Goal: Obtain resource: Download file/media

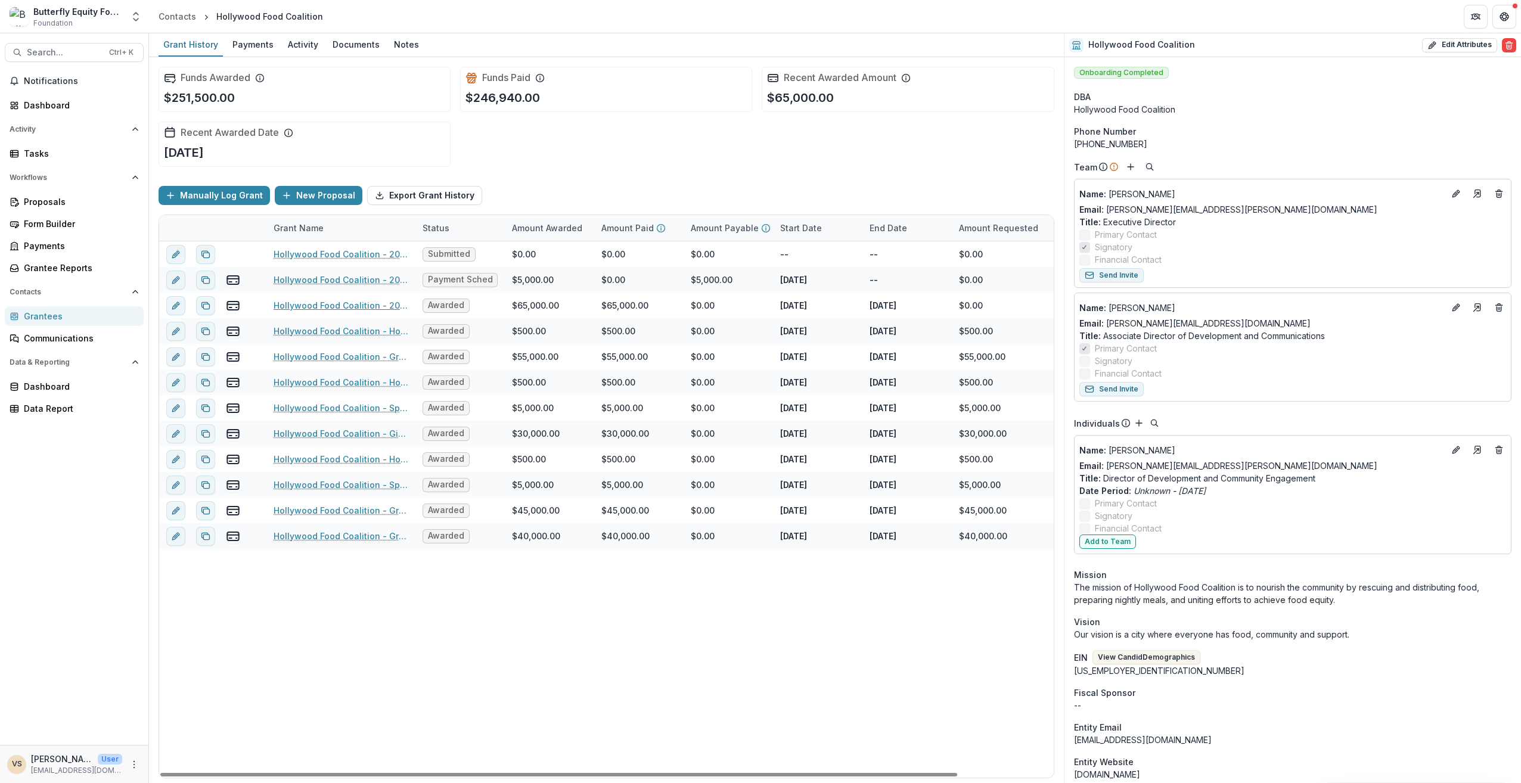
click at [354, 305] on link "Hollywood Food Coalition - 2024 - Butterfly Equity Foundation - Annual Info She…" at bounding box center [341, 305] width 135 height 13
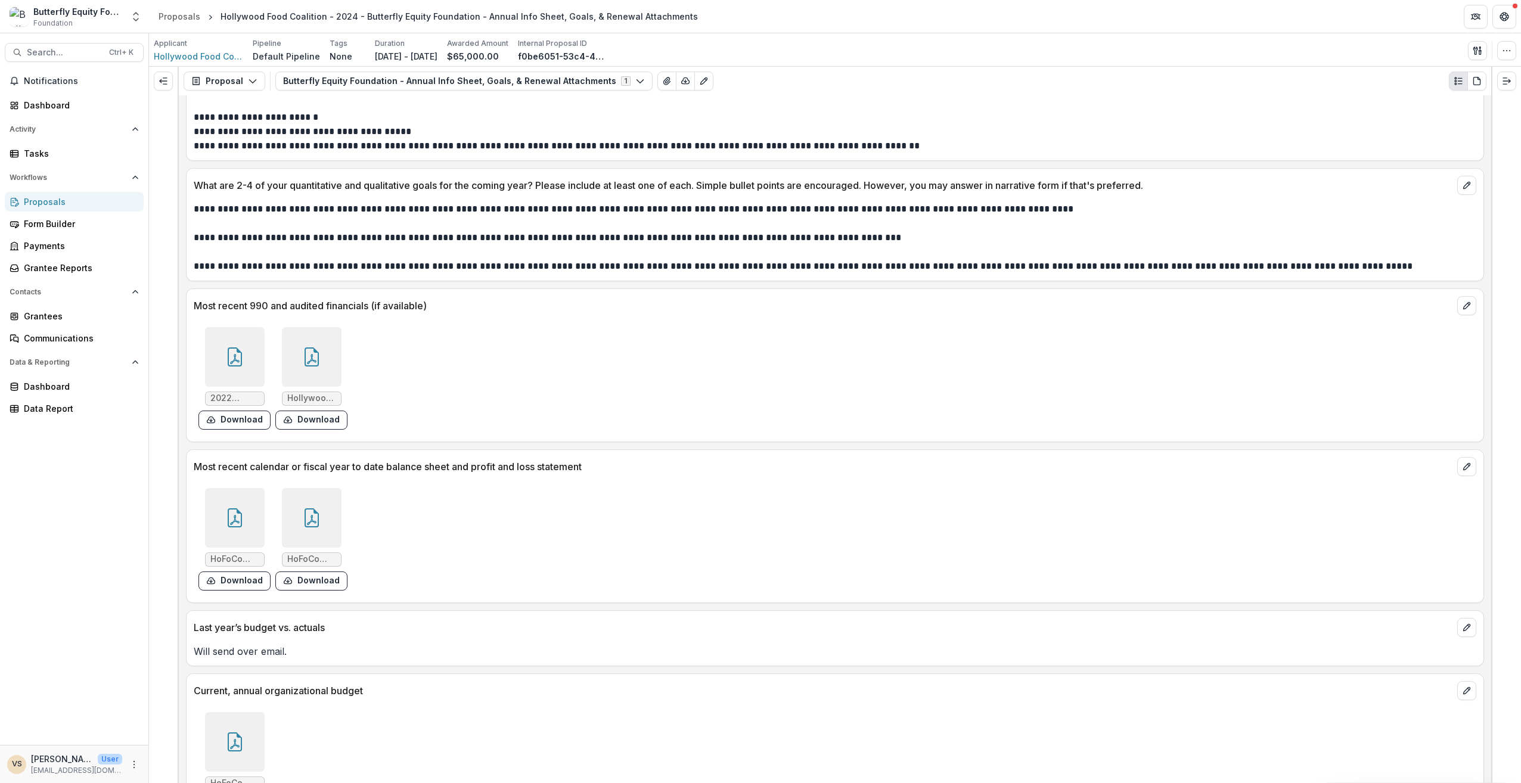
scroll to position [2208, 0]
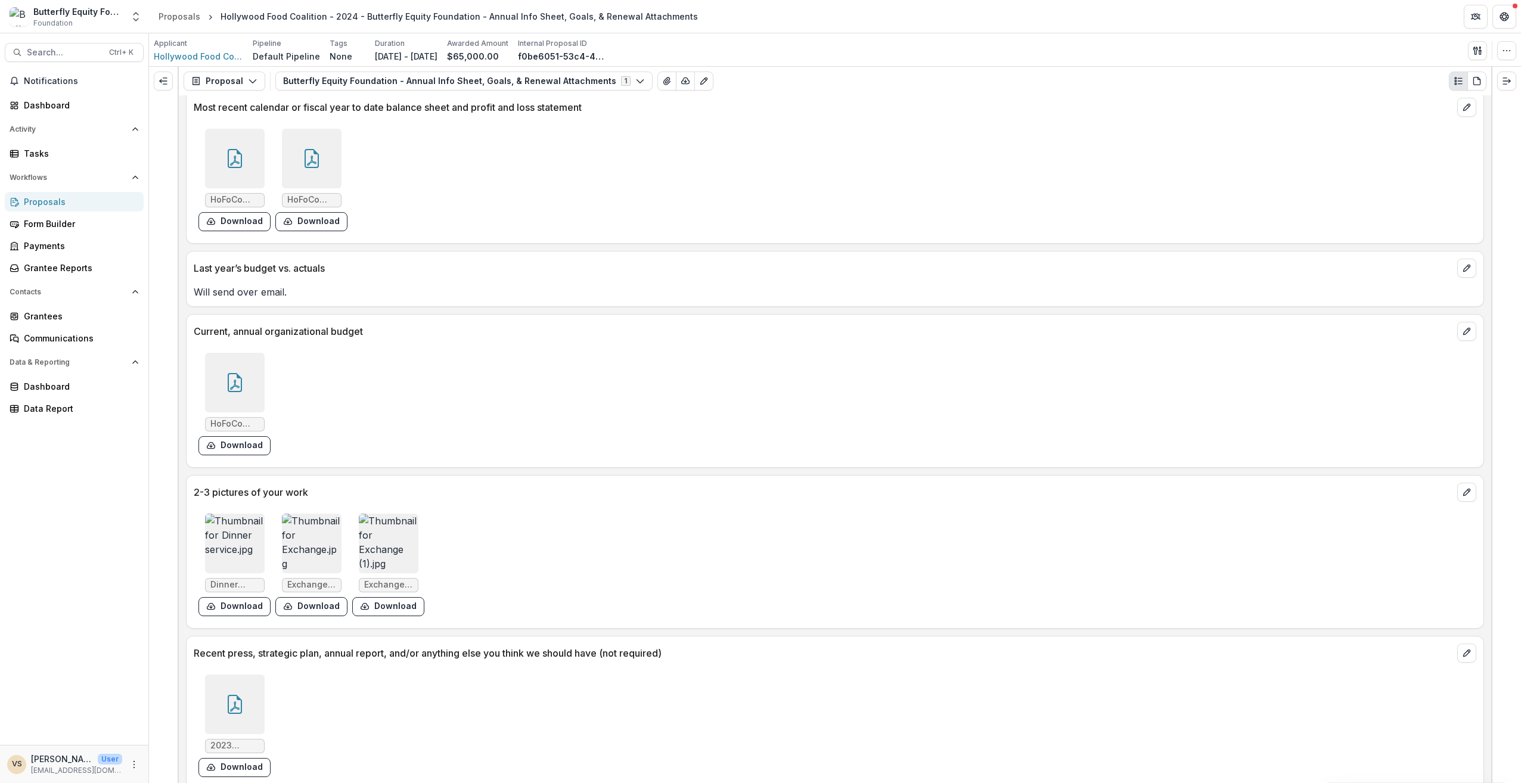
click at [239, 695] on icon at bounding box center [235, 704] width 14 height 19
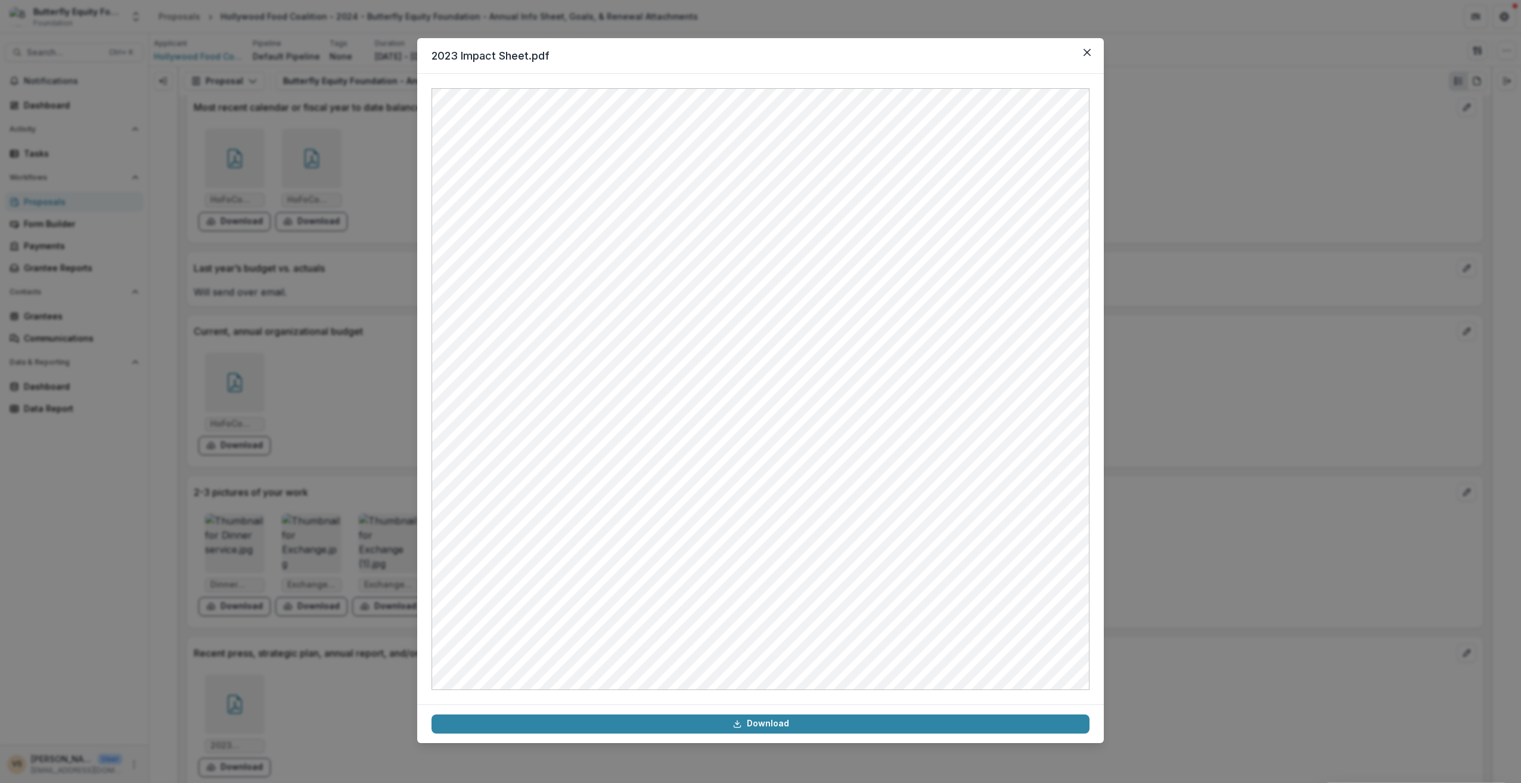
click at [1087, 53] on icon "Close" at bounding box center [1087, 52] width 7 height 7
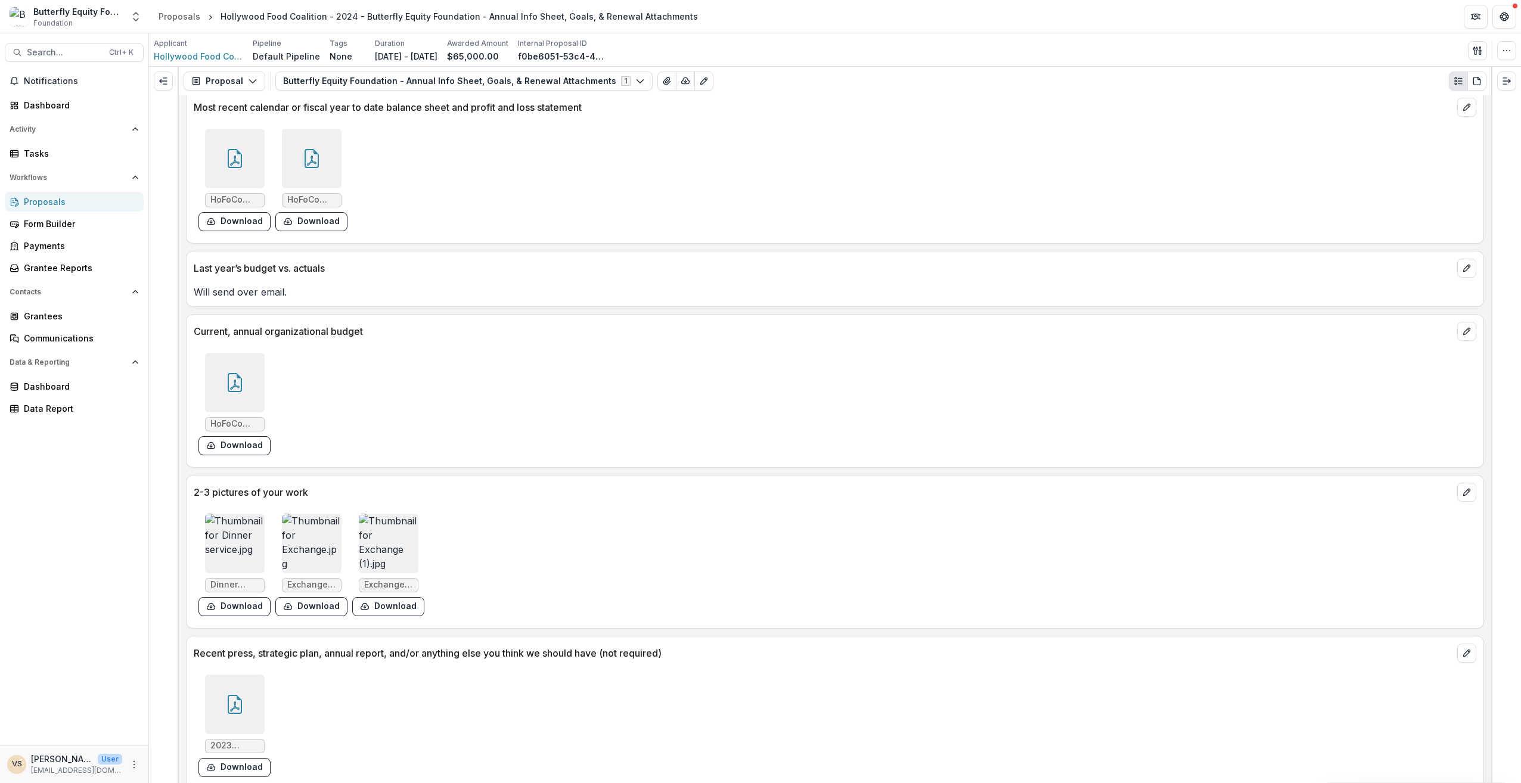
click at [311, 525] on img at bounding box center [312, 544] width 60 height 60
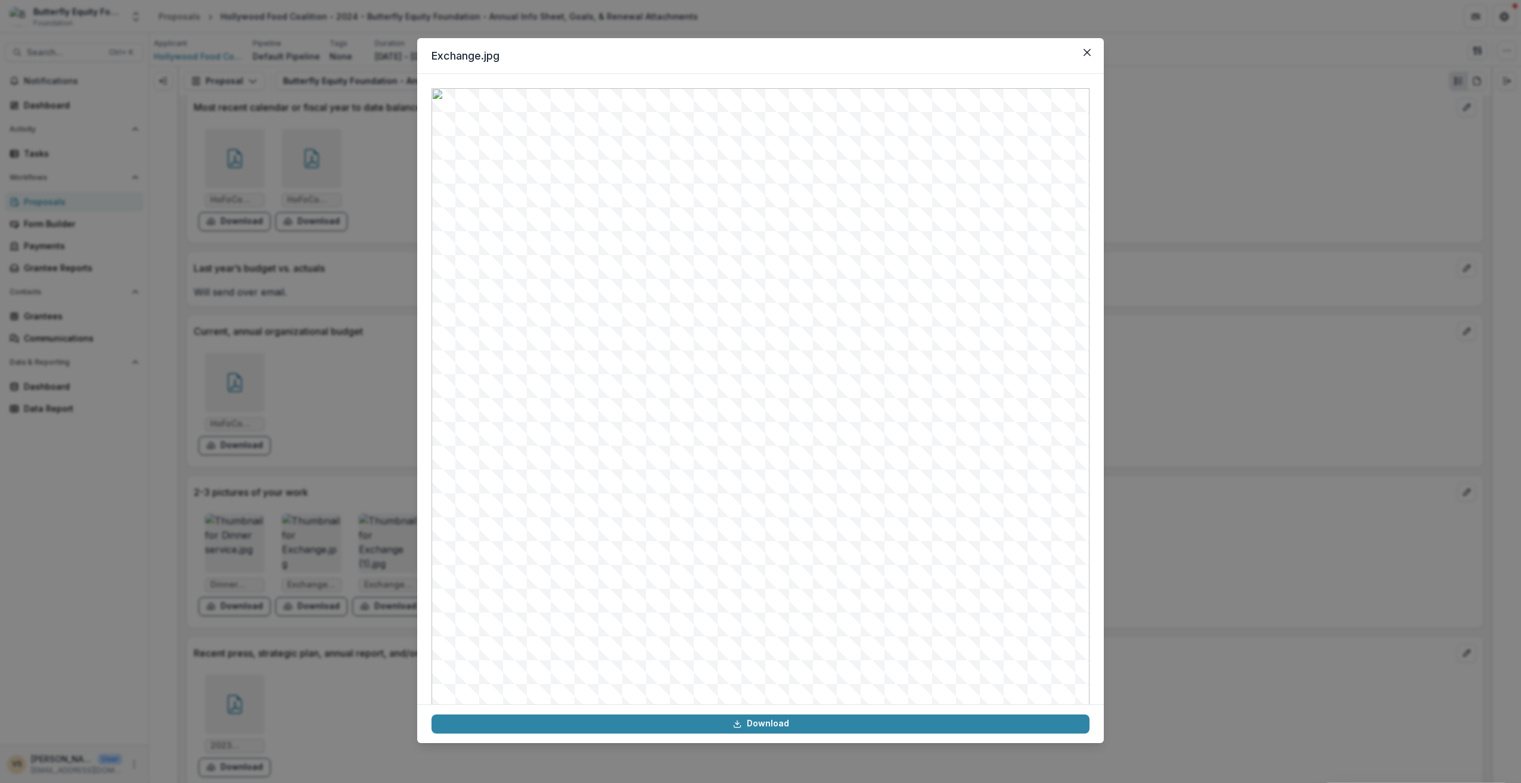
click at [368, 525] on div "Exchange.jpg Download" at bounding box center [760, 391] width 1521 height 783
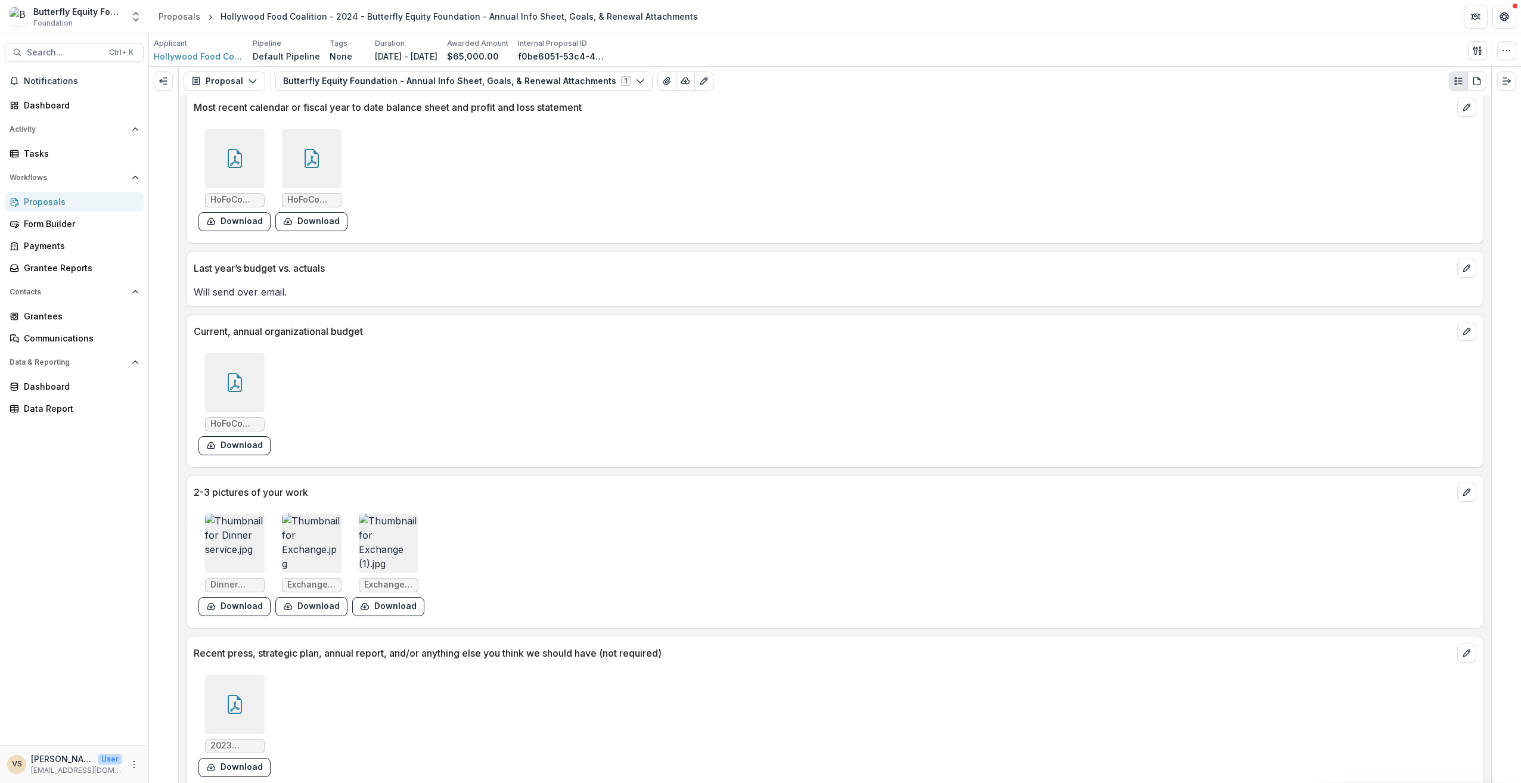
click at [372, 527] on img at bounding box center [389, 544] width 60 height 60
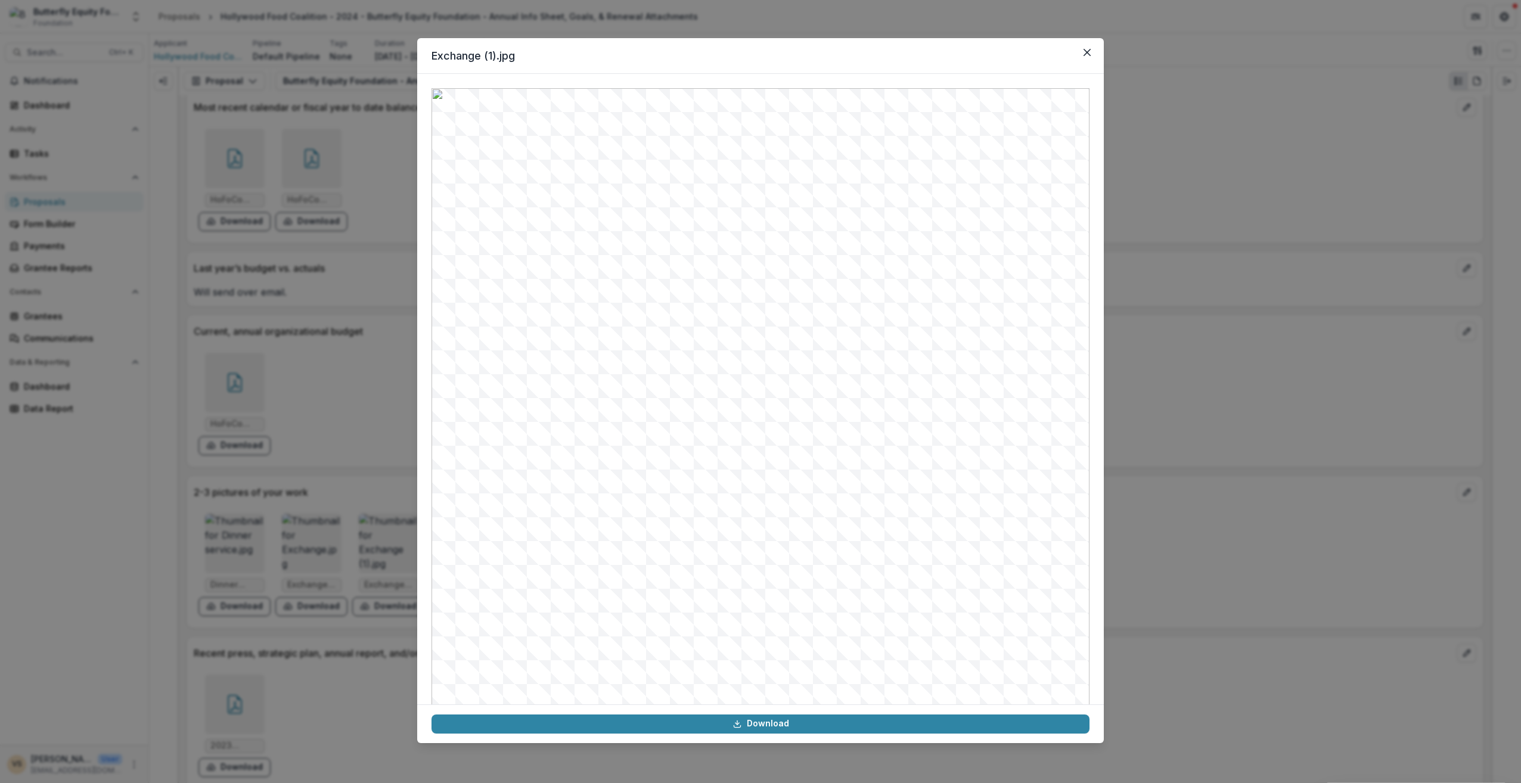
click at [1085, 48] on button "Close" at bounding box center [1087, 52] width 19 height 19
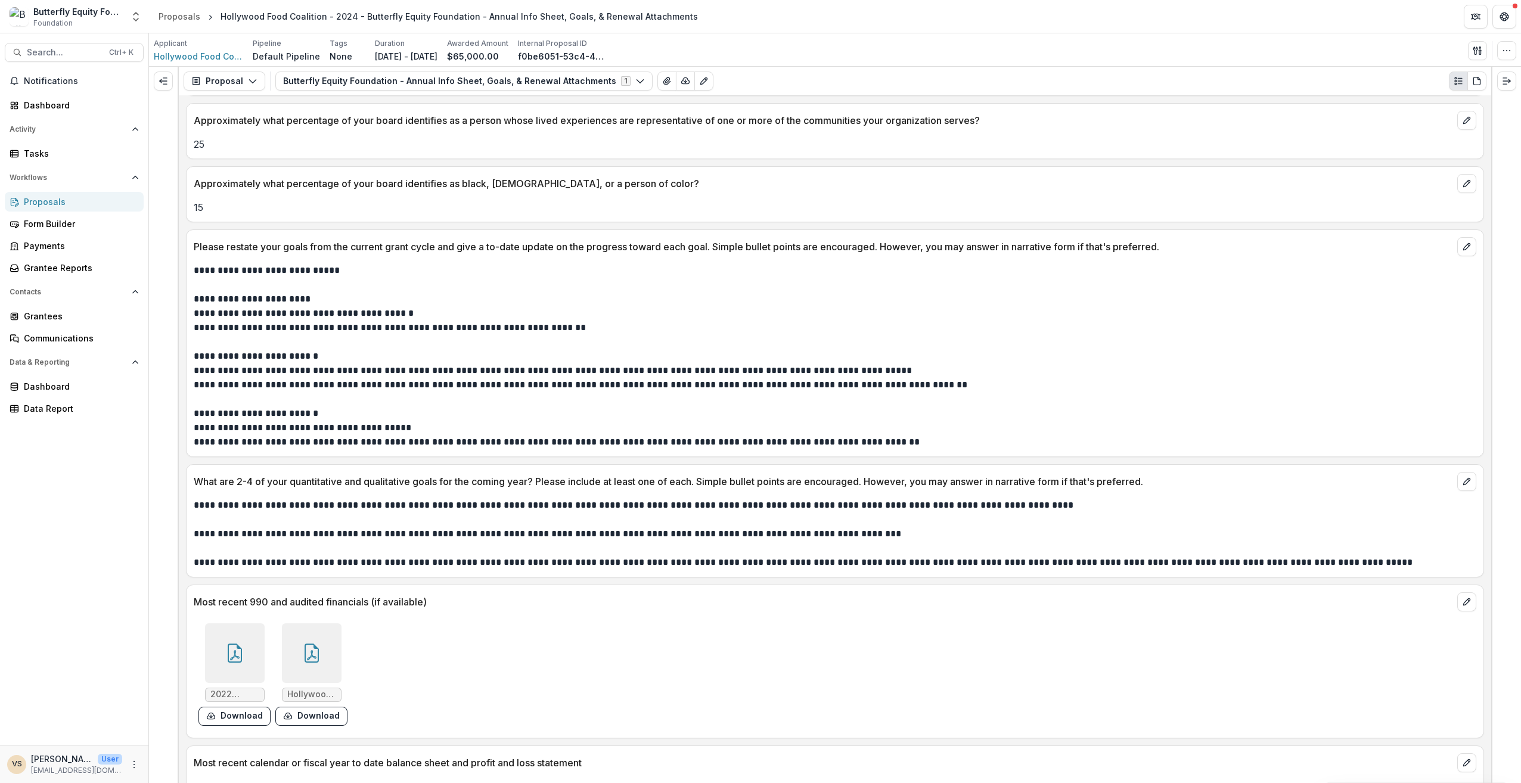
scroll to position [1492, 0]
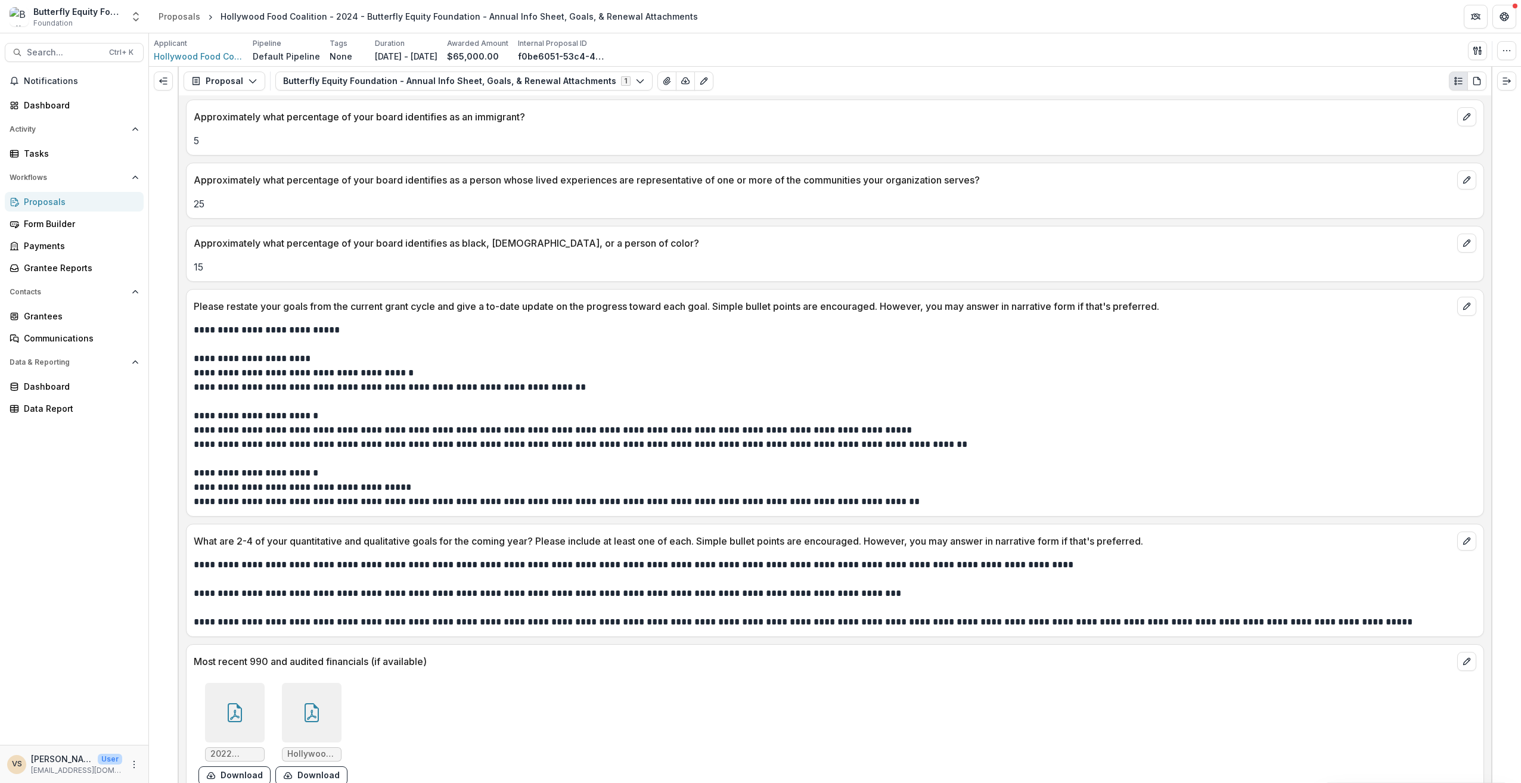
click at [792, 572] on p at bounding box center [835, 579] width 1283 height 14
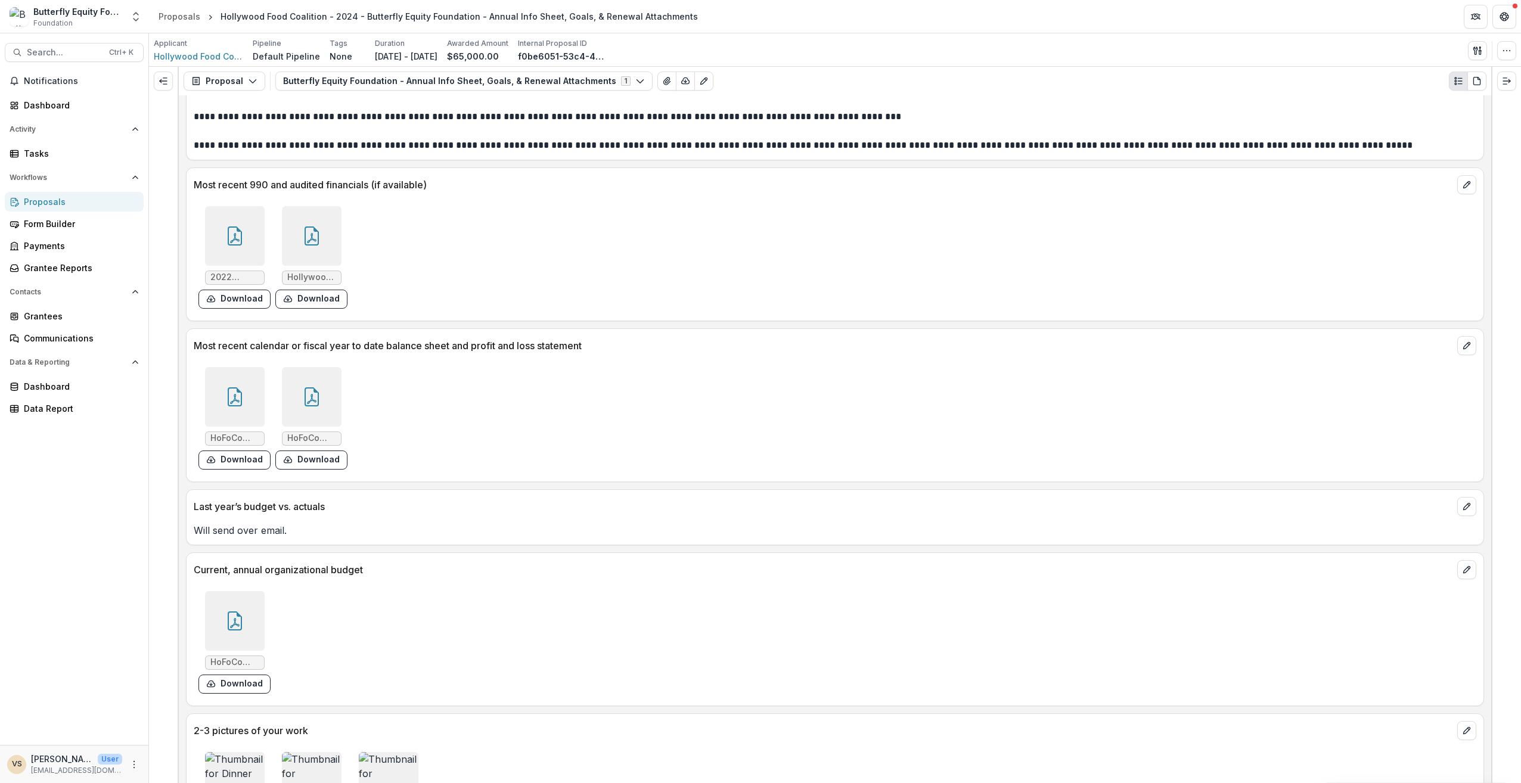
scroll to position [2208, 0]
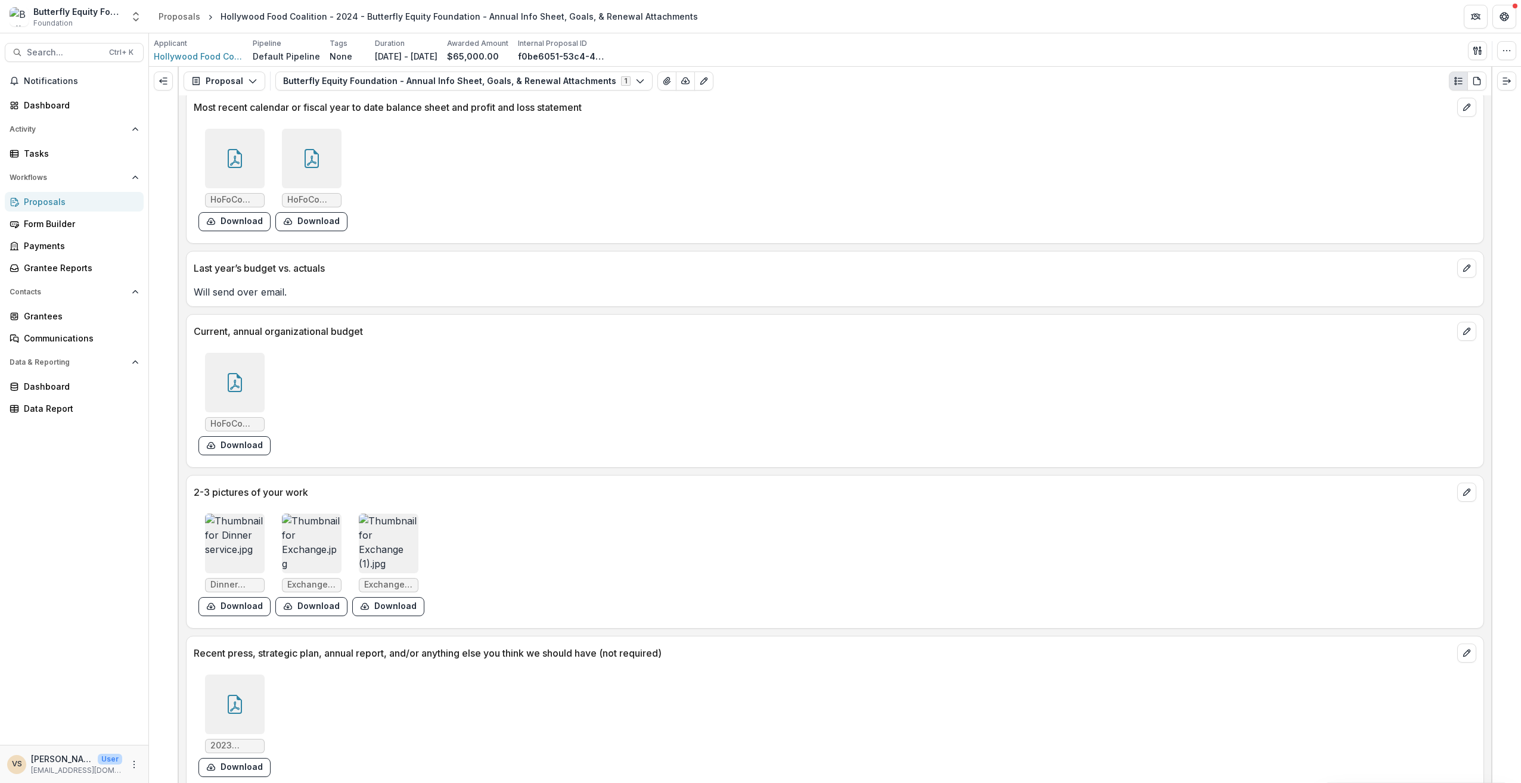
click at [236, 680] on div at bounding box center [235, 705] width 60 height 60
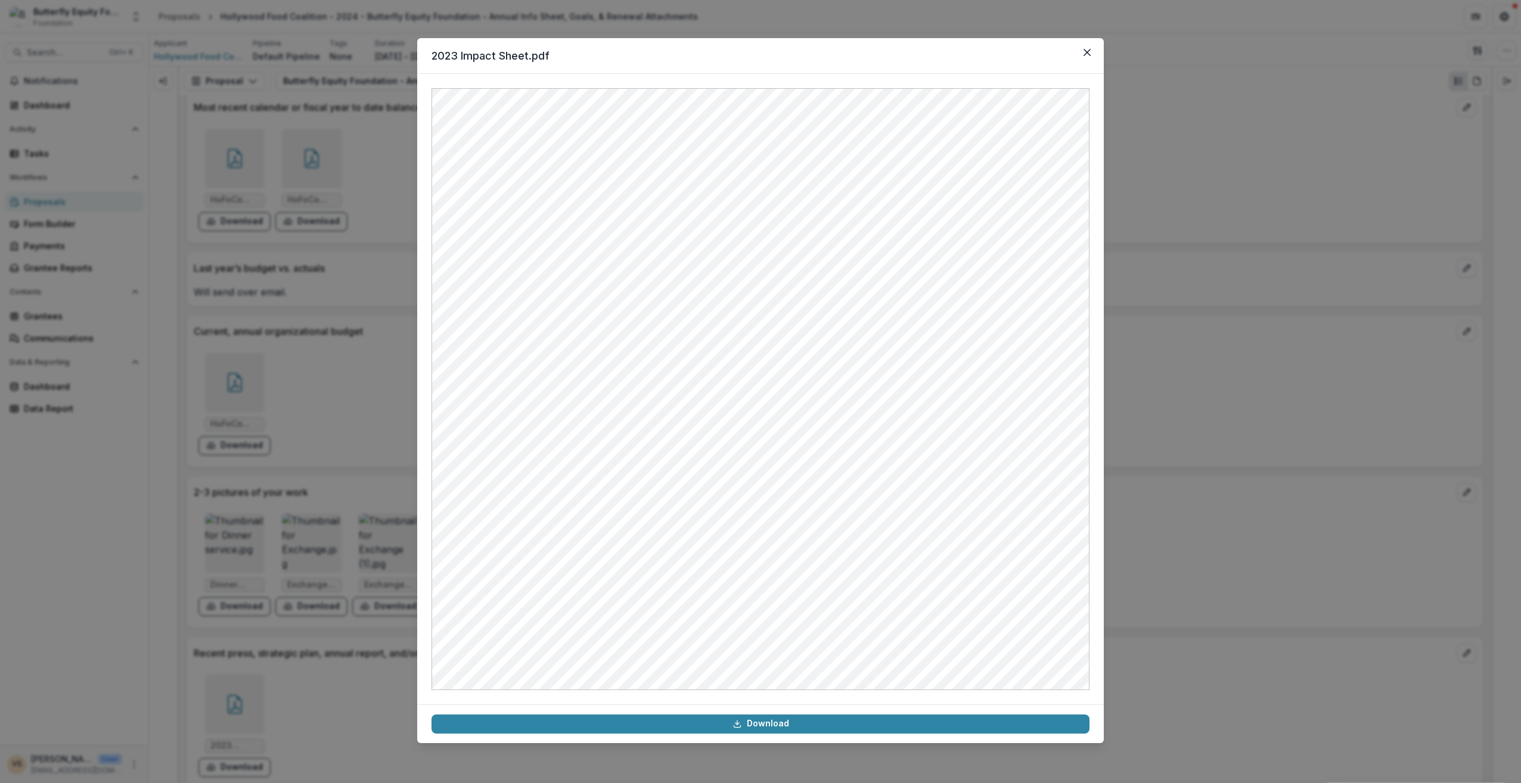
click at [1090, 54] on icon "Close" at bounding box center [1087, 52] width 7 height 7
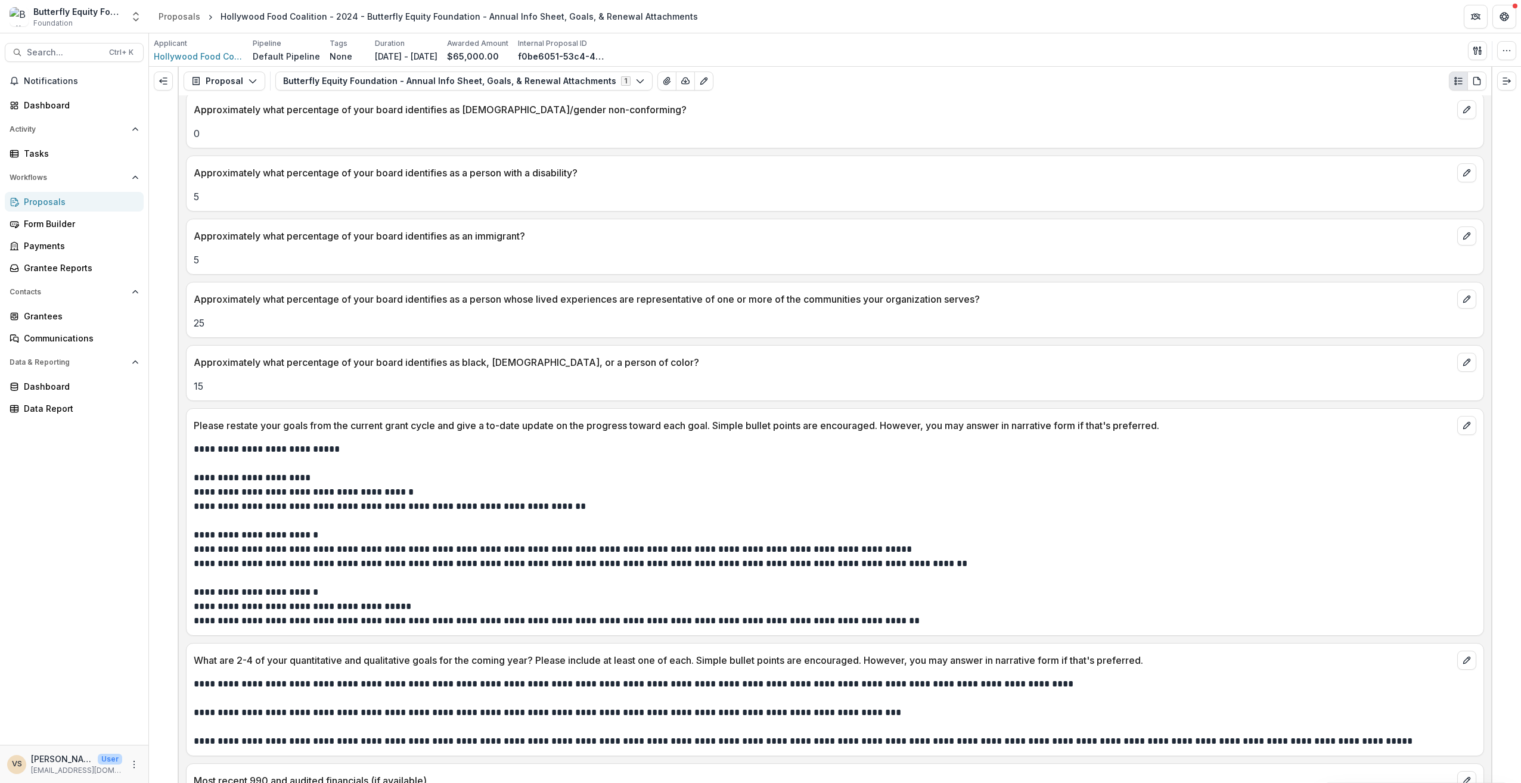
scroll to position [1433, 0]
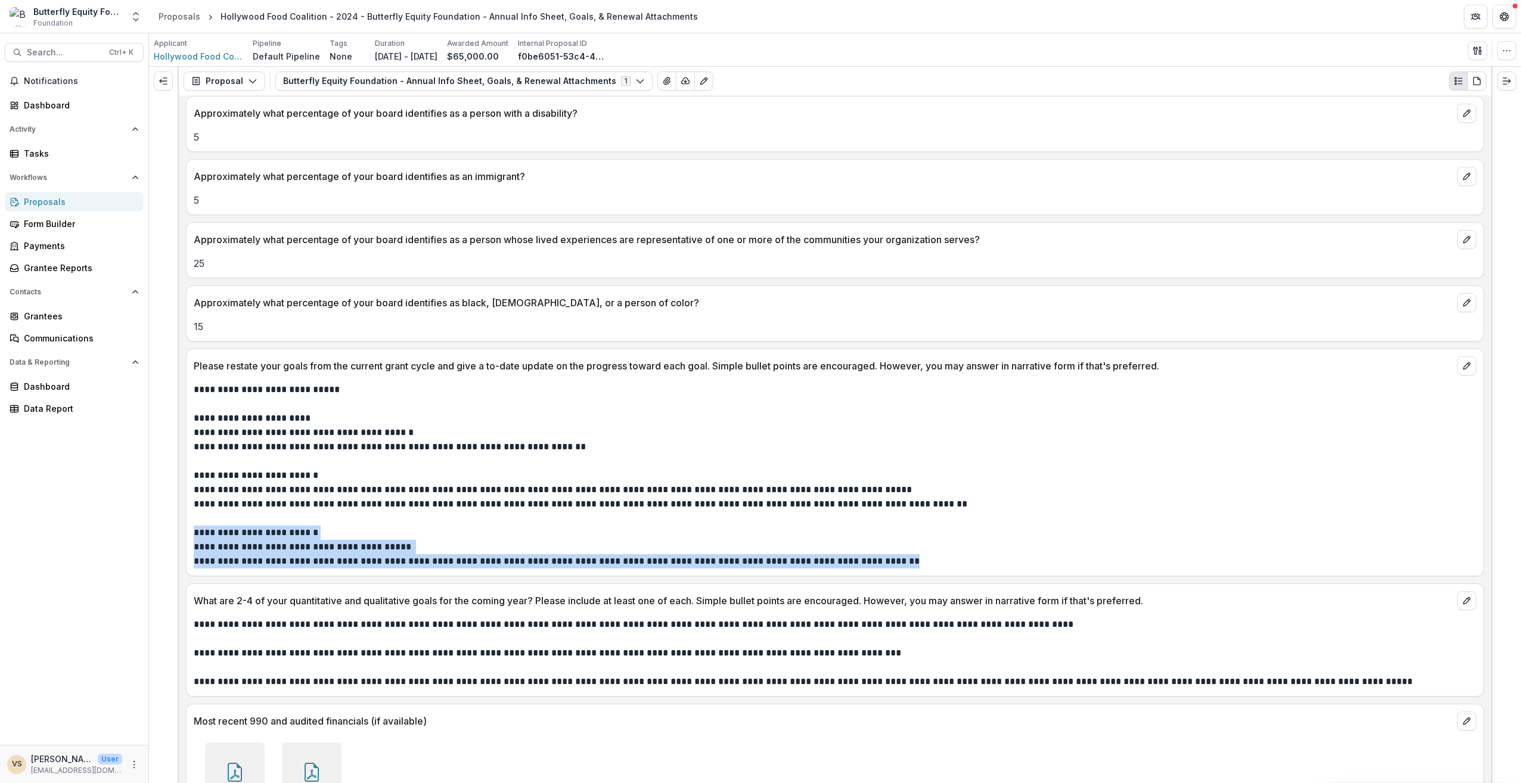
drag, startPoint x: 196, startPoint y: 523, endPoint x: 889, endPoint y: 556, distance: 693.5
click at [889, 556] on div "**********" at bounding box center [835, 476] width 1283 height 186
copy div "**********"
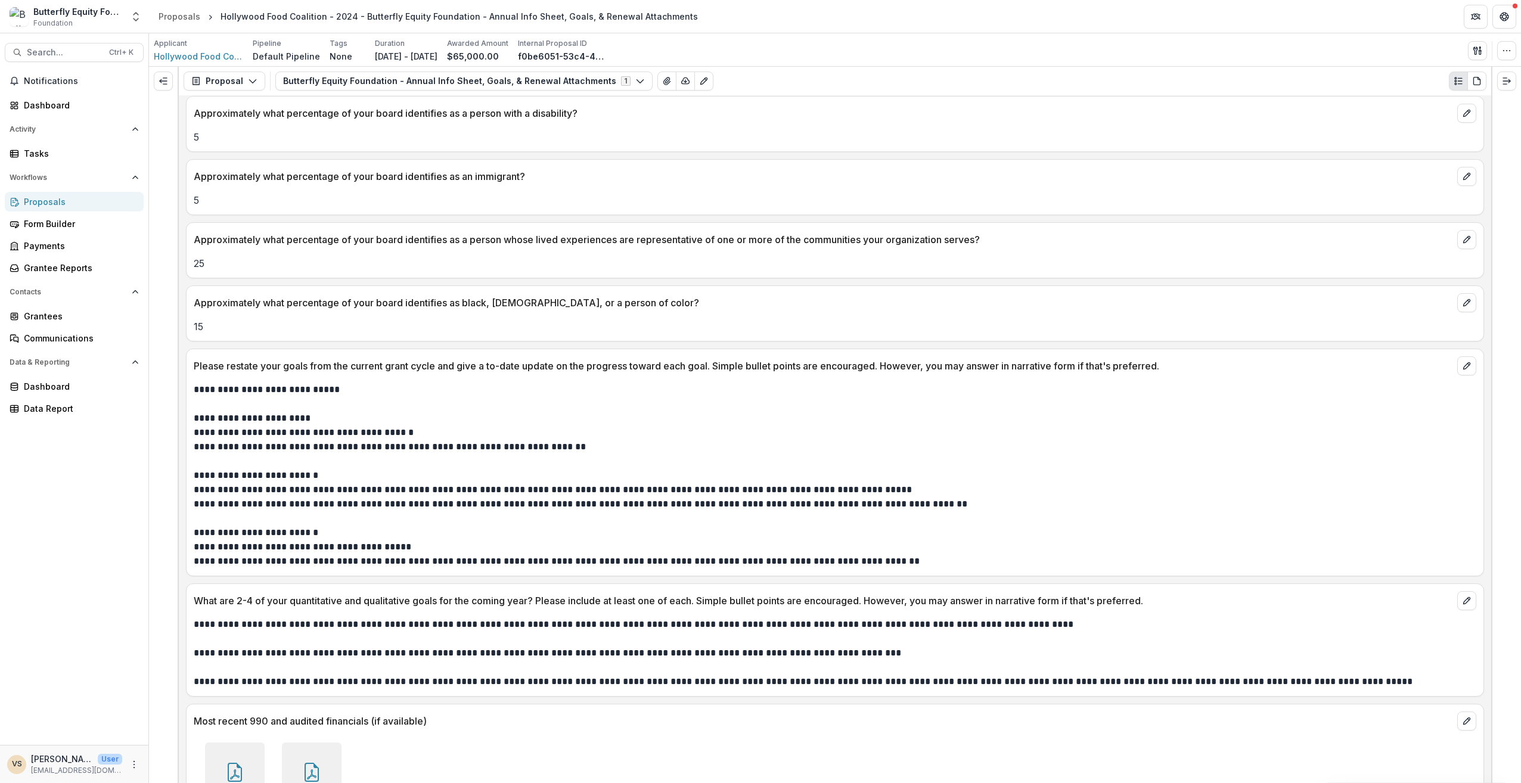
click at [627, 662] on p at bounding box center [835, 668] width 1283 height 14
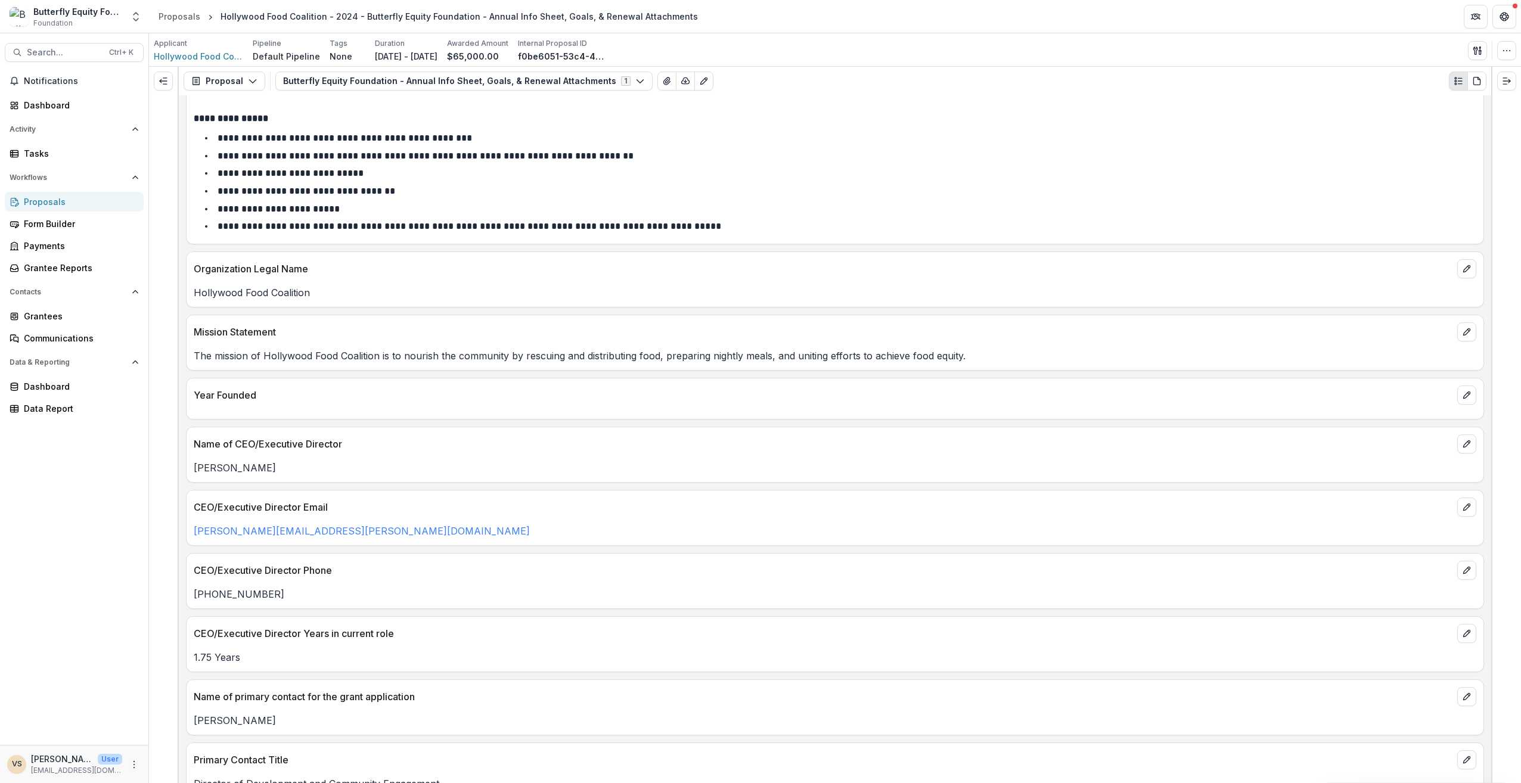
scroll to position [0, 0]
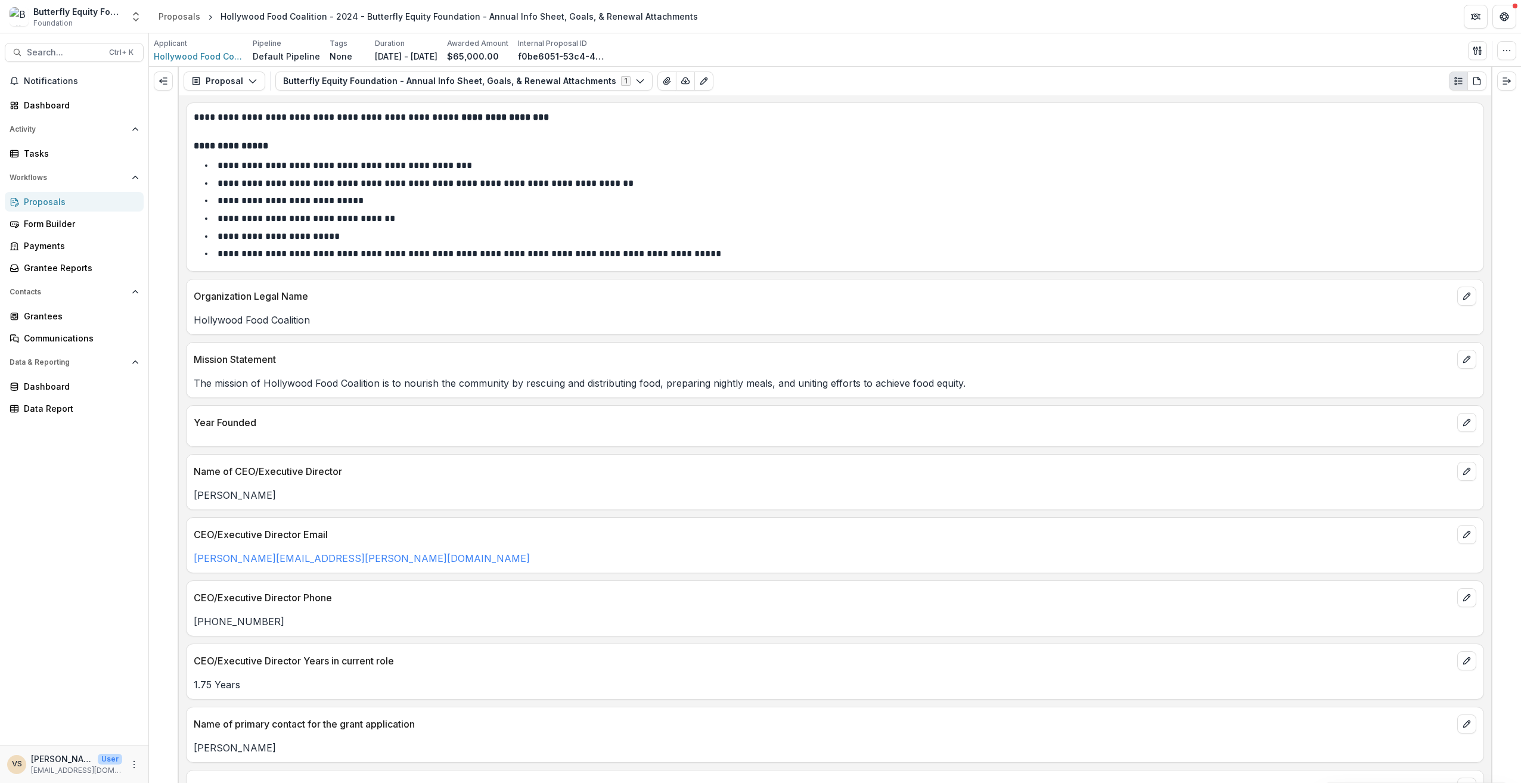
click at [85, 83] on span "Notifications" at bounding box center [81, 81] width 115 height 10
click at [79, 100] on div "Dashboard" at bounding box center [79, 105] width 110 height 13
